Goal: Information Seeking & Learning: Learn about a topic

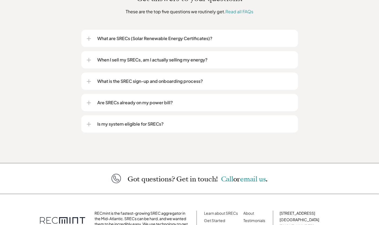
scroll to position [683, 0]
click at [89, 37] on div at bounding box center [89, 39] width 4 height 4
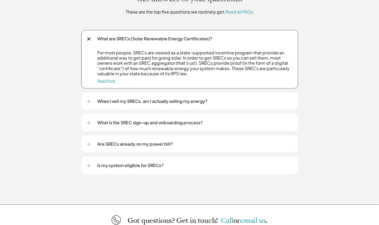
click at [109, 79] on link "Read More" at bounding box center [107, 81] width 18 height 4
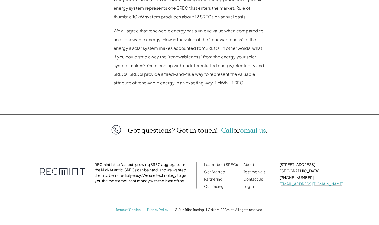
scroll to position [576, 0]
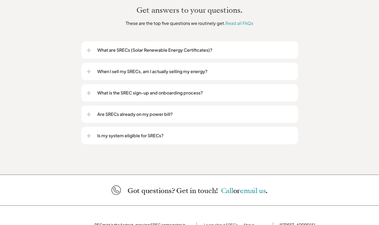
scroll to position [671, 0]
click at [89, 70] on div at bounding box center [89, 72] width 4 height 4
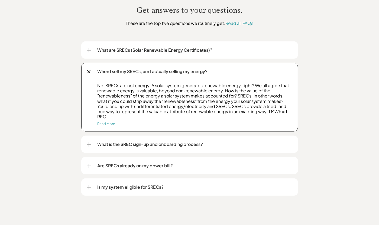
click at [89, 70] on div at bounding box center [89, 72] width 4 height 4
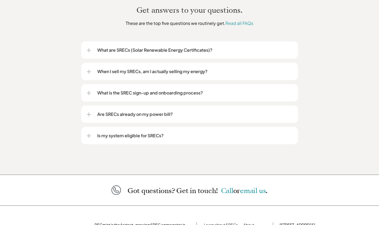
click at [87, 113] on div at bounding box center [89, 115] width 4 height 4
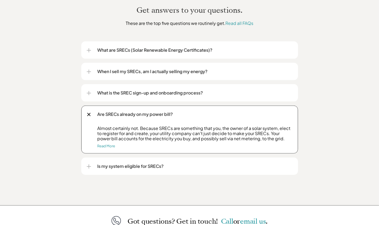
click at [87, 112] on div at bounding box center [89, 115] width 6 height 6
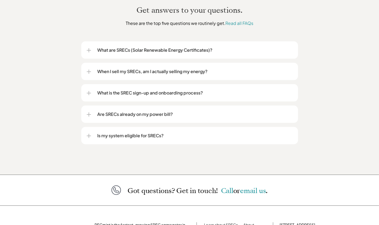
click at [86, 128] on div "Is my system eligible for SRECs?" at bounding box center [189, 135] width 217 height 17
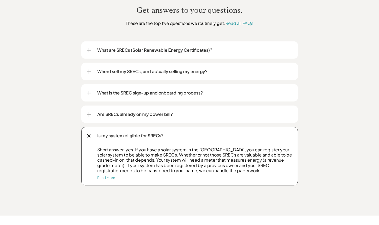
click at [88, 134] on div at bounding box center [89, 136] width 4 height 4
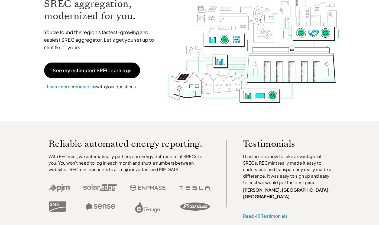
scroll to position [0, 0]
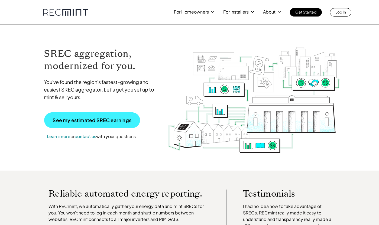
click at [103, 120] on p "See my estimated SREC earnings" at bounding box center [92, 120] width 79 height 5
